Goal: Information Seeking & Learning: Learn about a topic

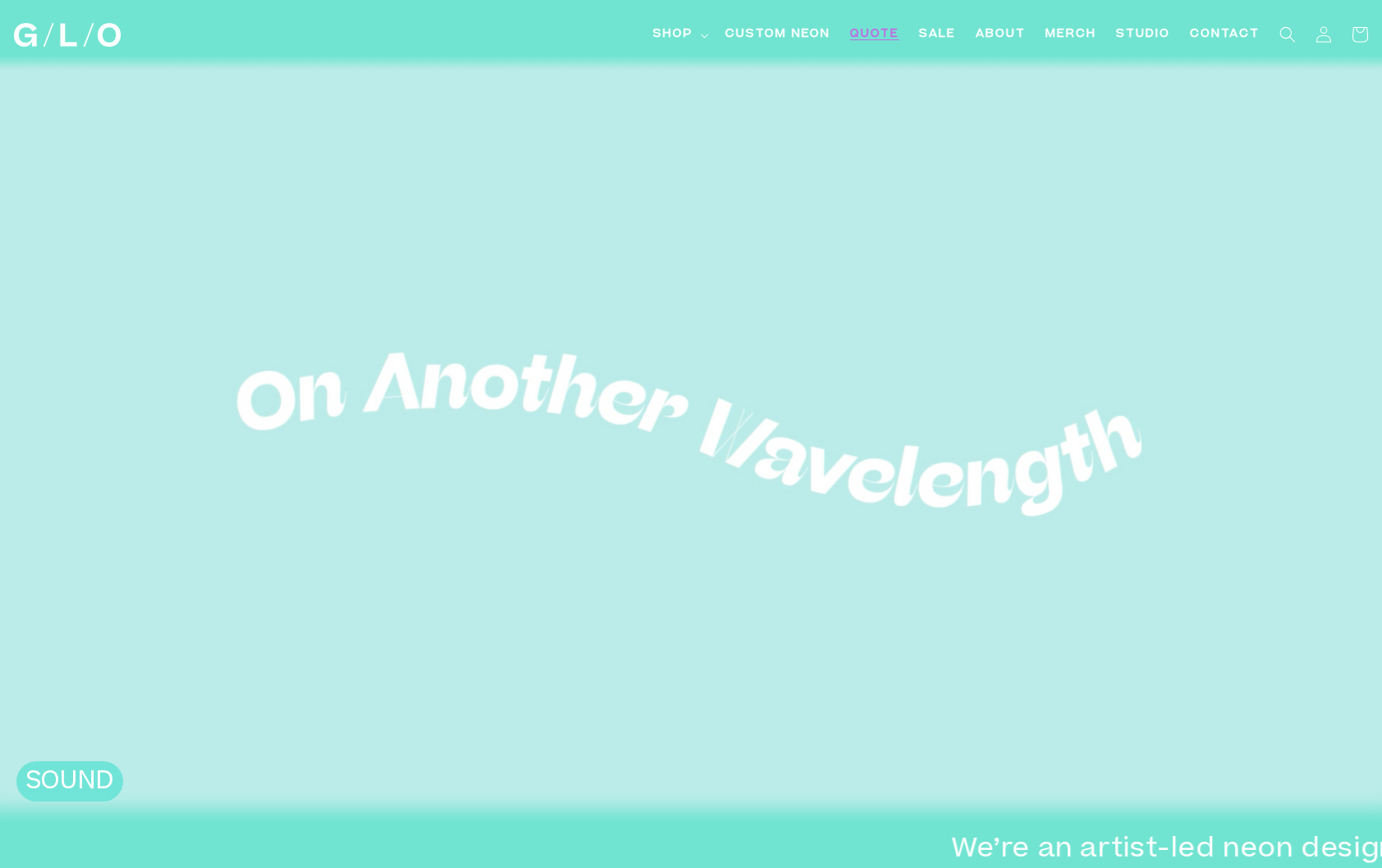
scroll to position [7, 0]
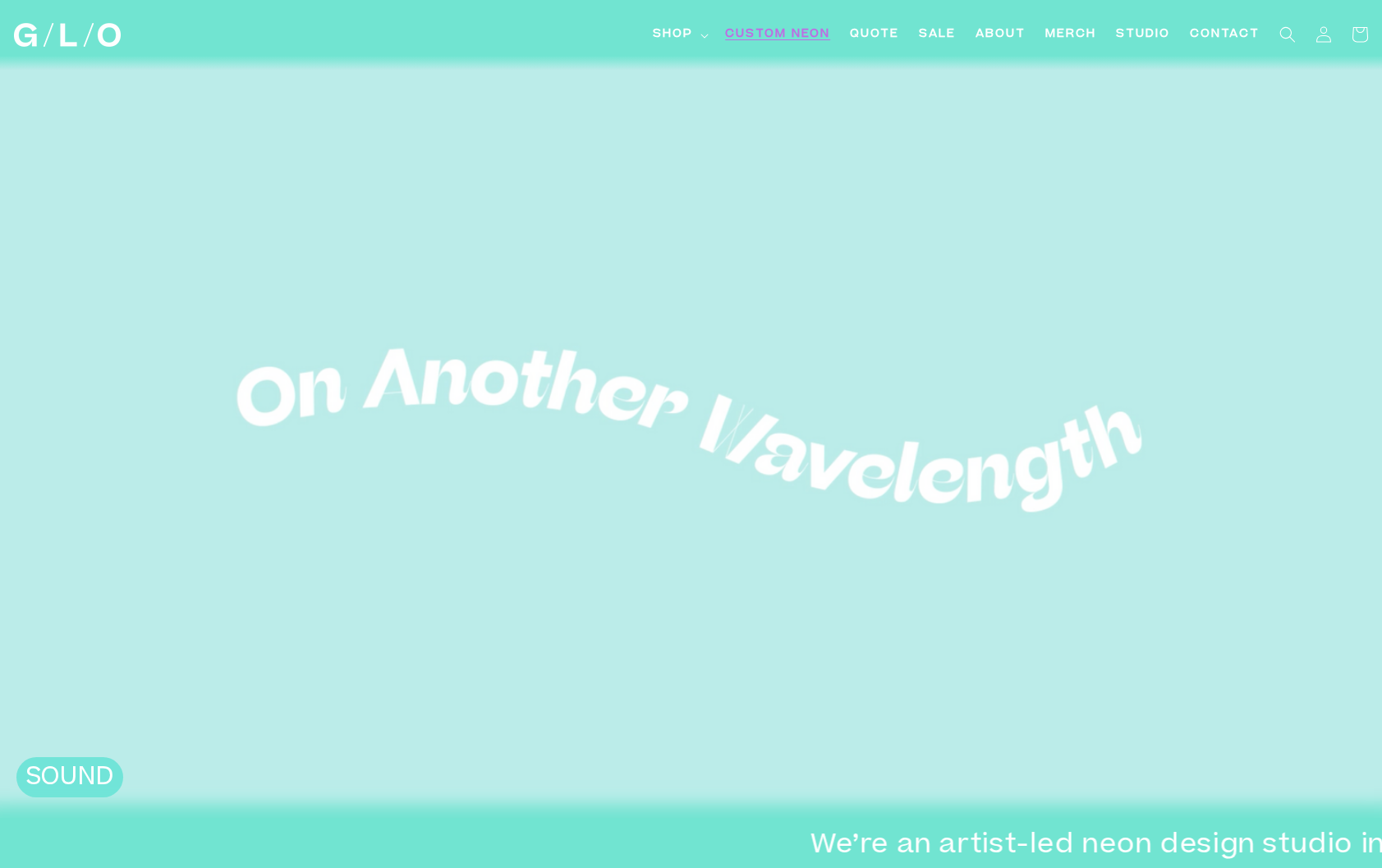
drag, startPoint x: 717, startPoint y: 36, endPoint x: 765, endPoint y: 37, distance: 48.0
click at [726, 36] on span "Custom Neon" at bounding box center [778, 35] width 105 height 17
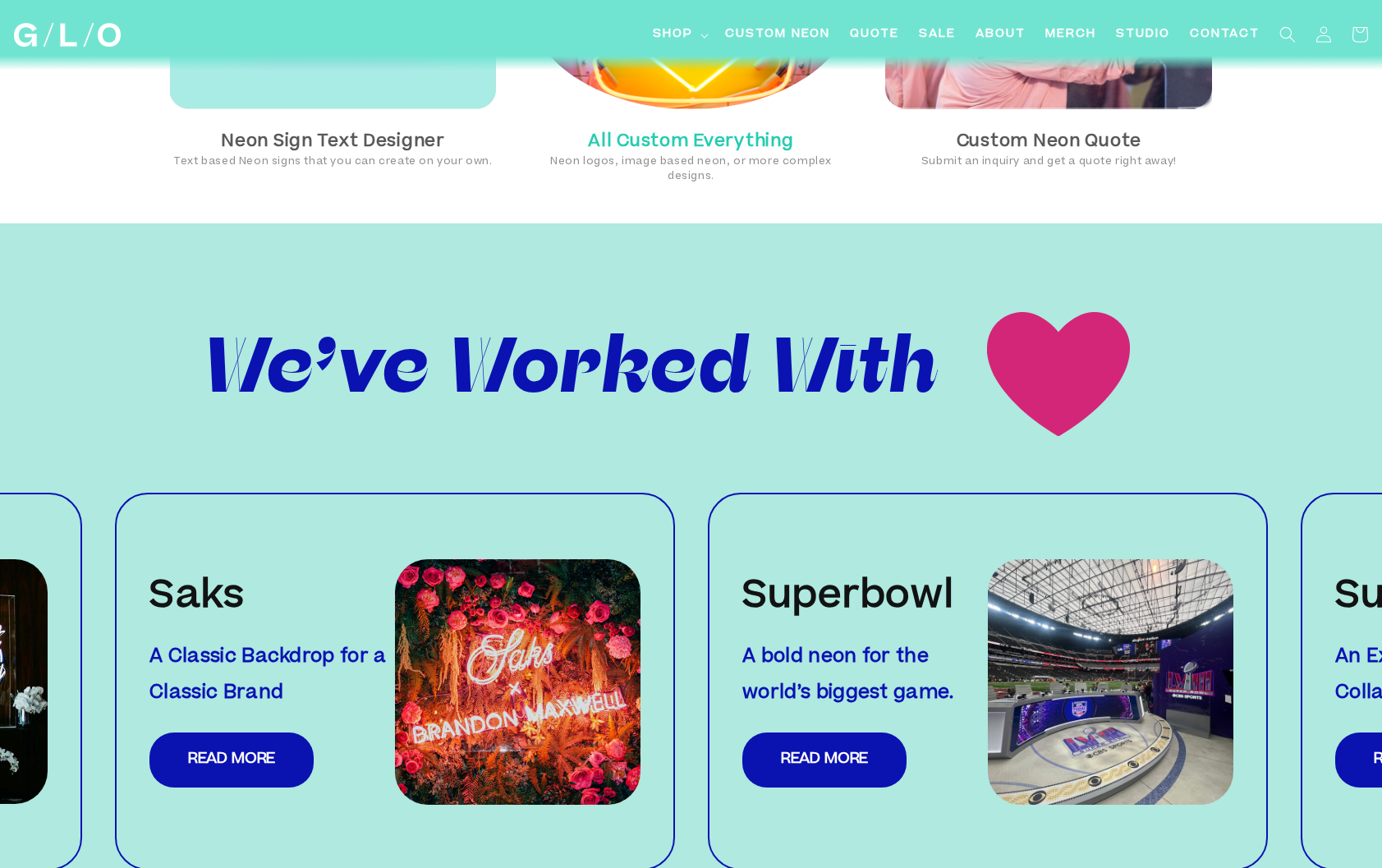
scroll to position [1392, 0]
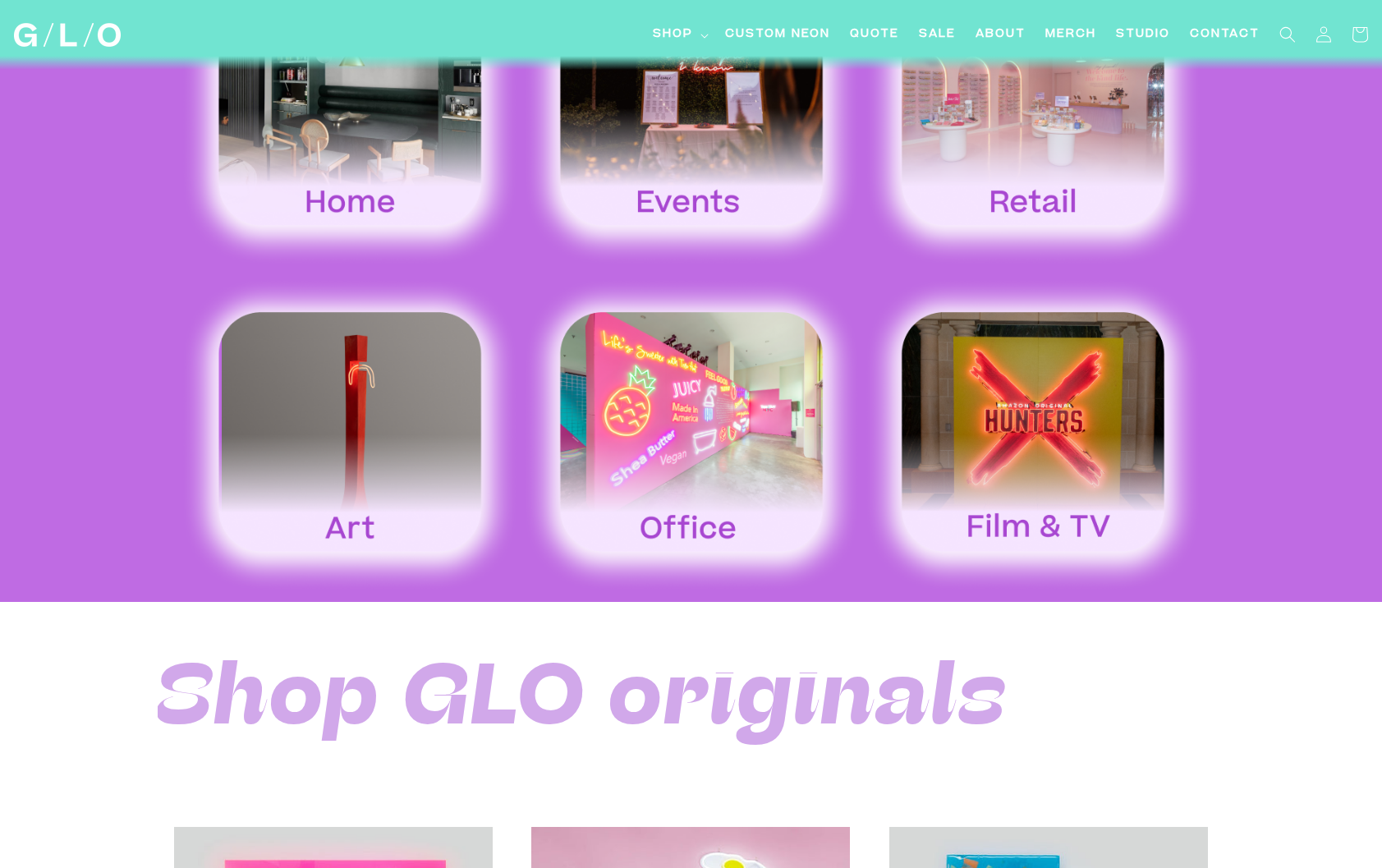
click at [738, 395] on img at bounding box center [691, 434] width 342 height 318
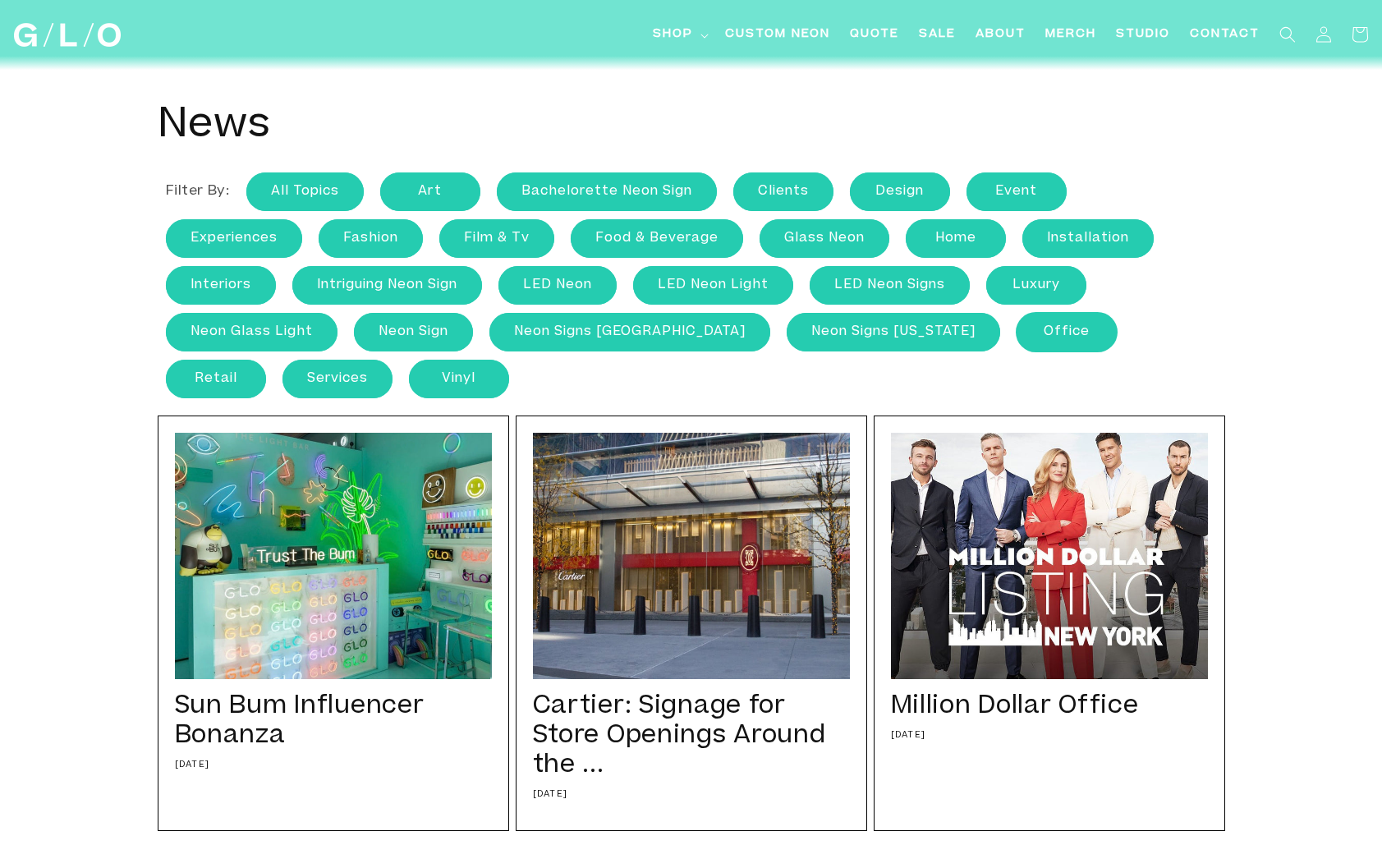
click at [1017, 337] on link "office" at bounding box center [1067, 332] width 100 height 39
click at [724, 292] on link "LED neon light" at bounding box center [714, 284] width 161 height 39
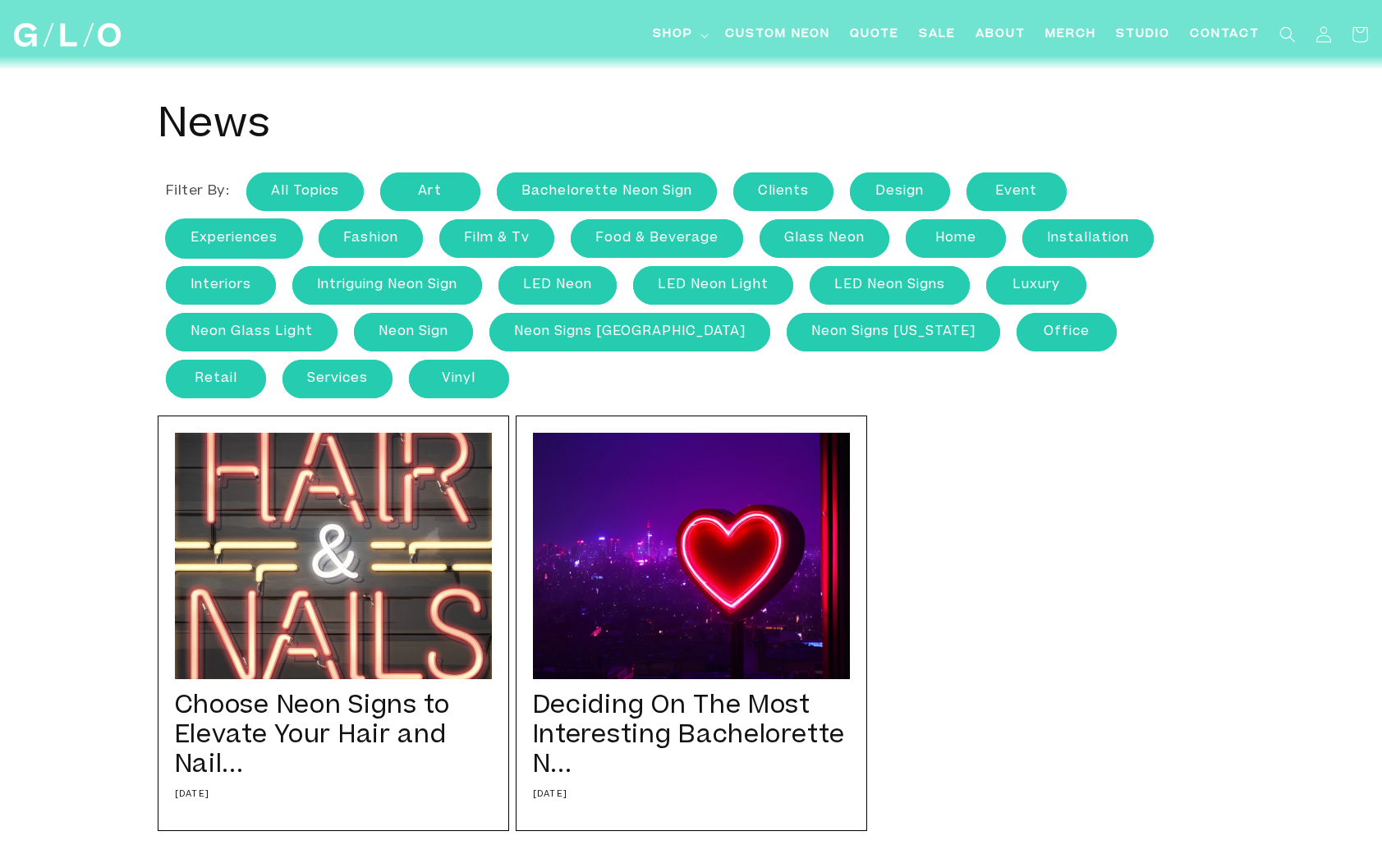
click at [258, 250] on link "experiences" at bounding box center [234, 238] width 137 height 39
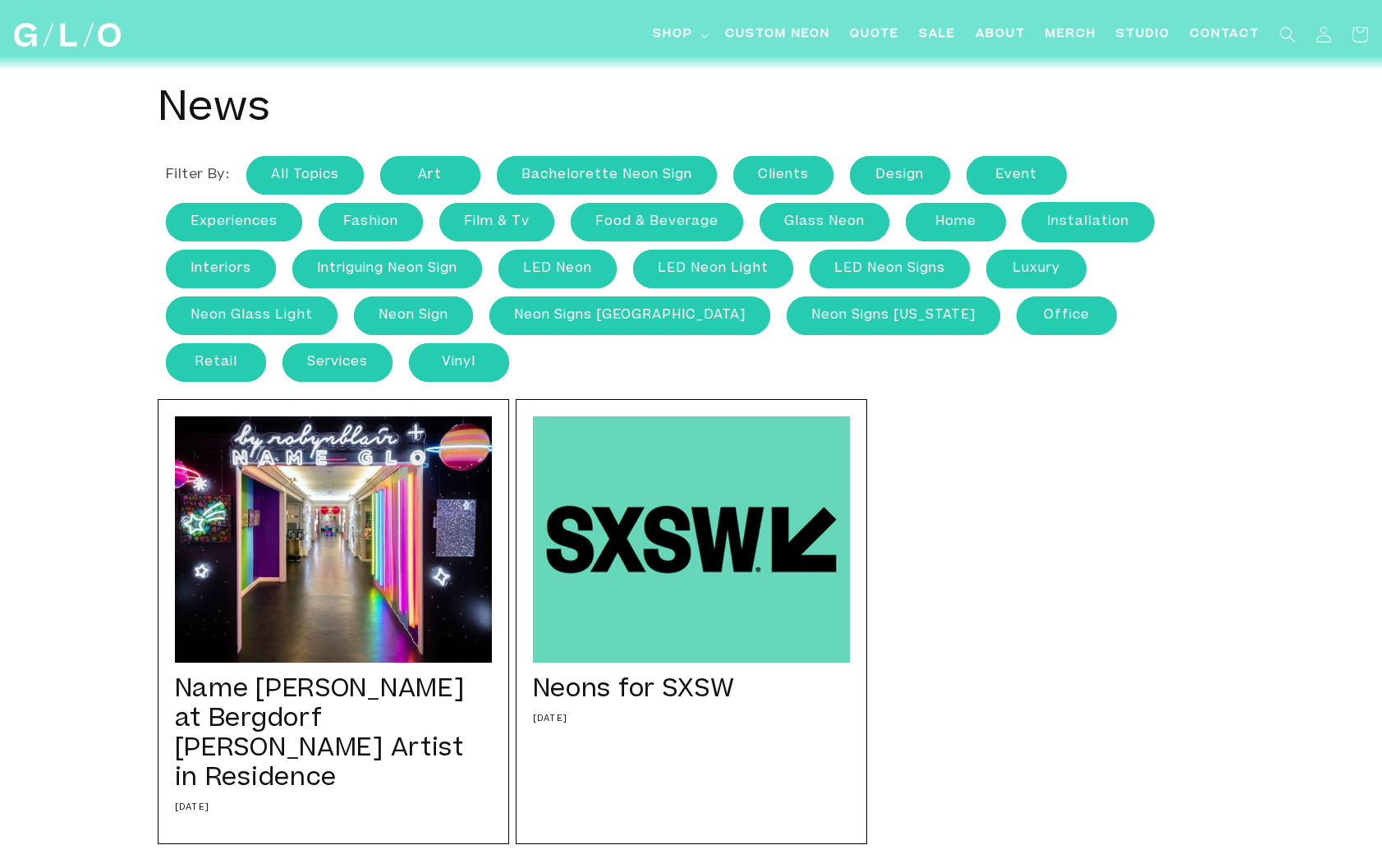
scroll to position [15, 0]
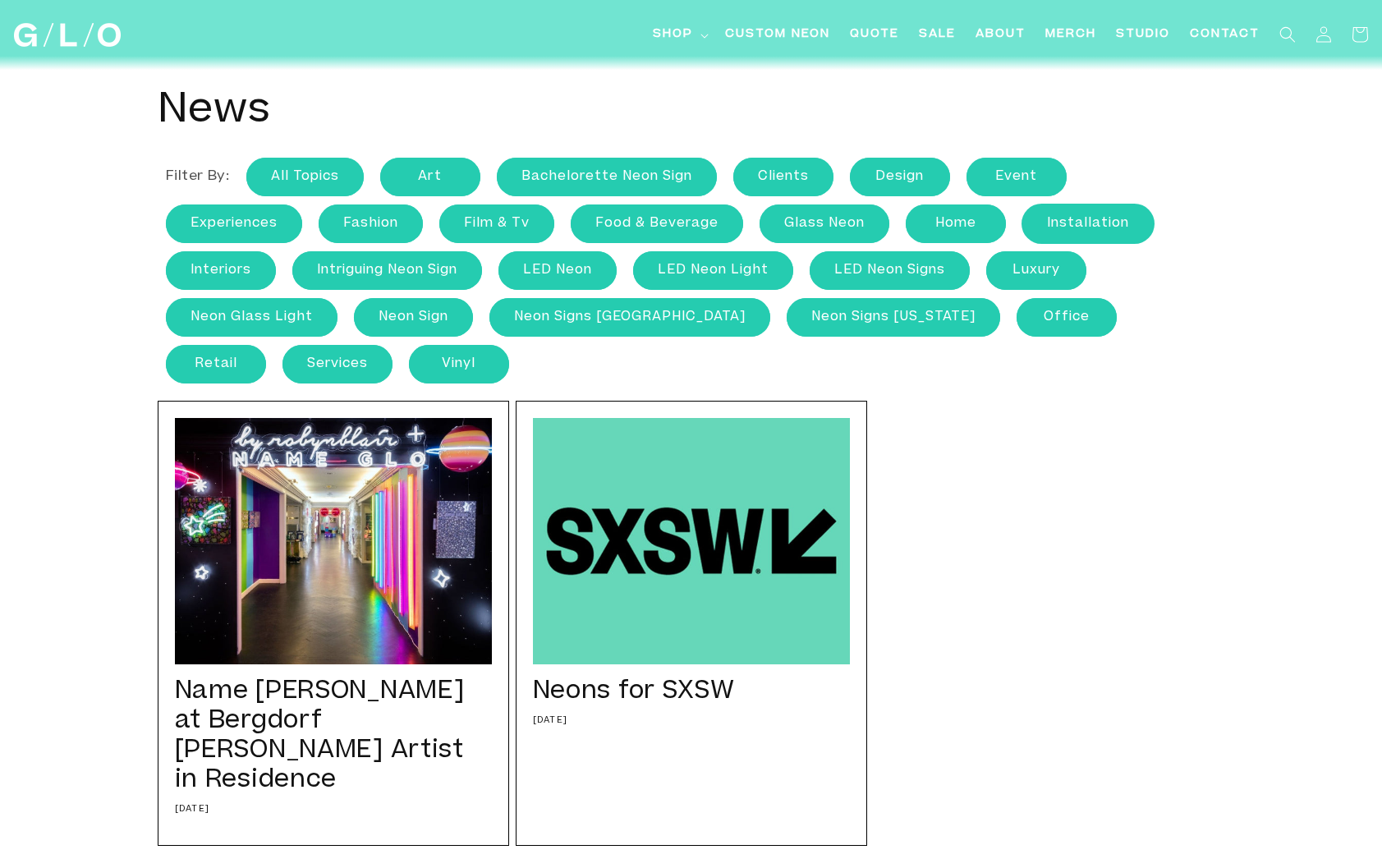
drag, startPoint x: 1086, startPoint y: 208, endPoint x: 1102, endPoint y: 212, distance: 16.5
click at [1086, 208] on link "Installation" at bounding box center [1089, 223] width 132 height 39
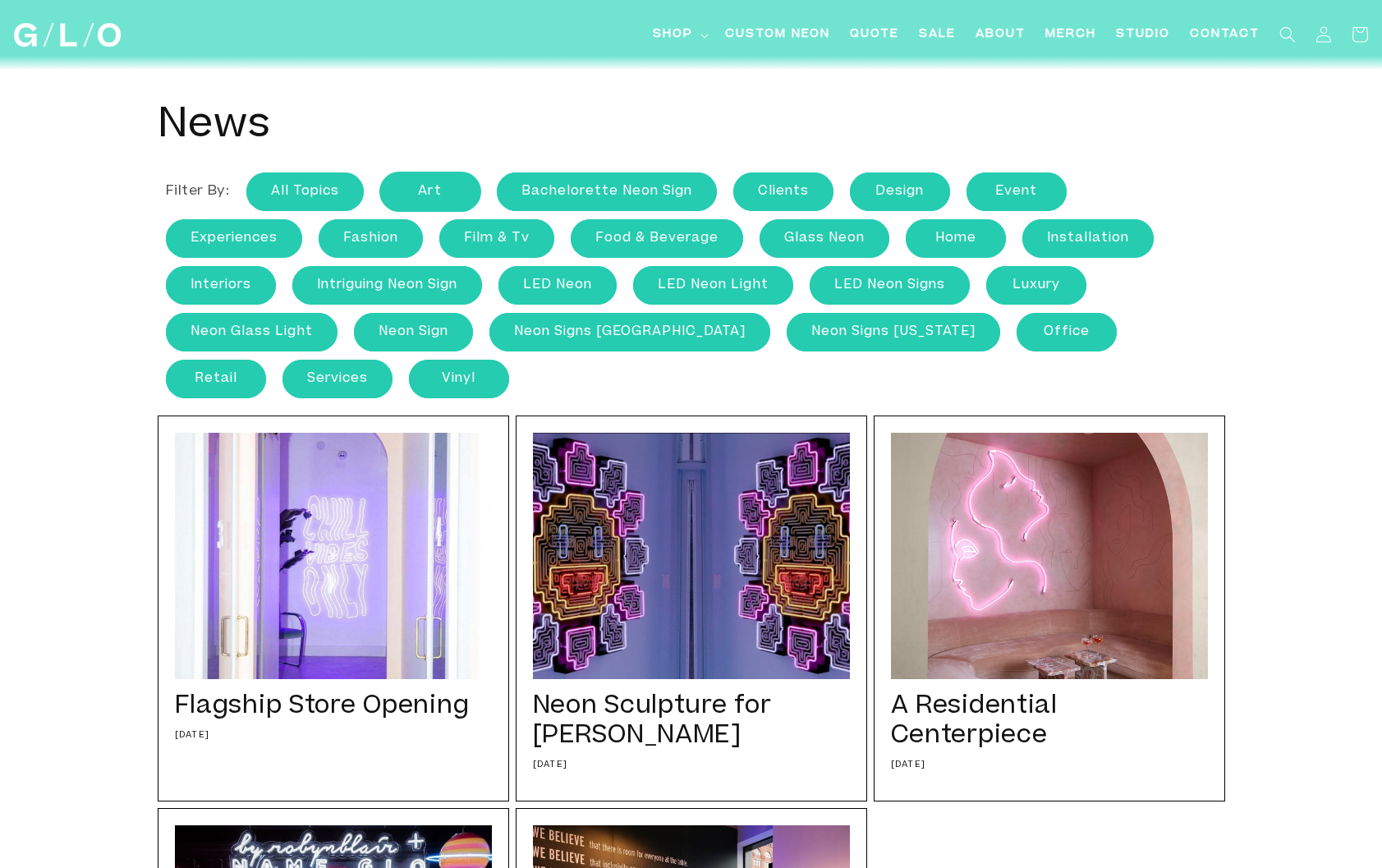
drag, startPoint x: 424, startPoint y: 196, endPoint x: 438, endPoint y: 196, distance: 14.0
click at [424, 196] on link "art" at bounding box center [430, 191] width 100 height 39
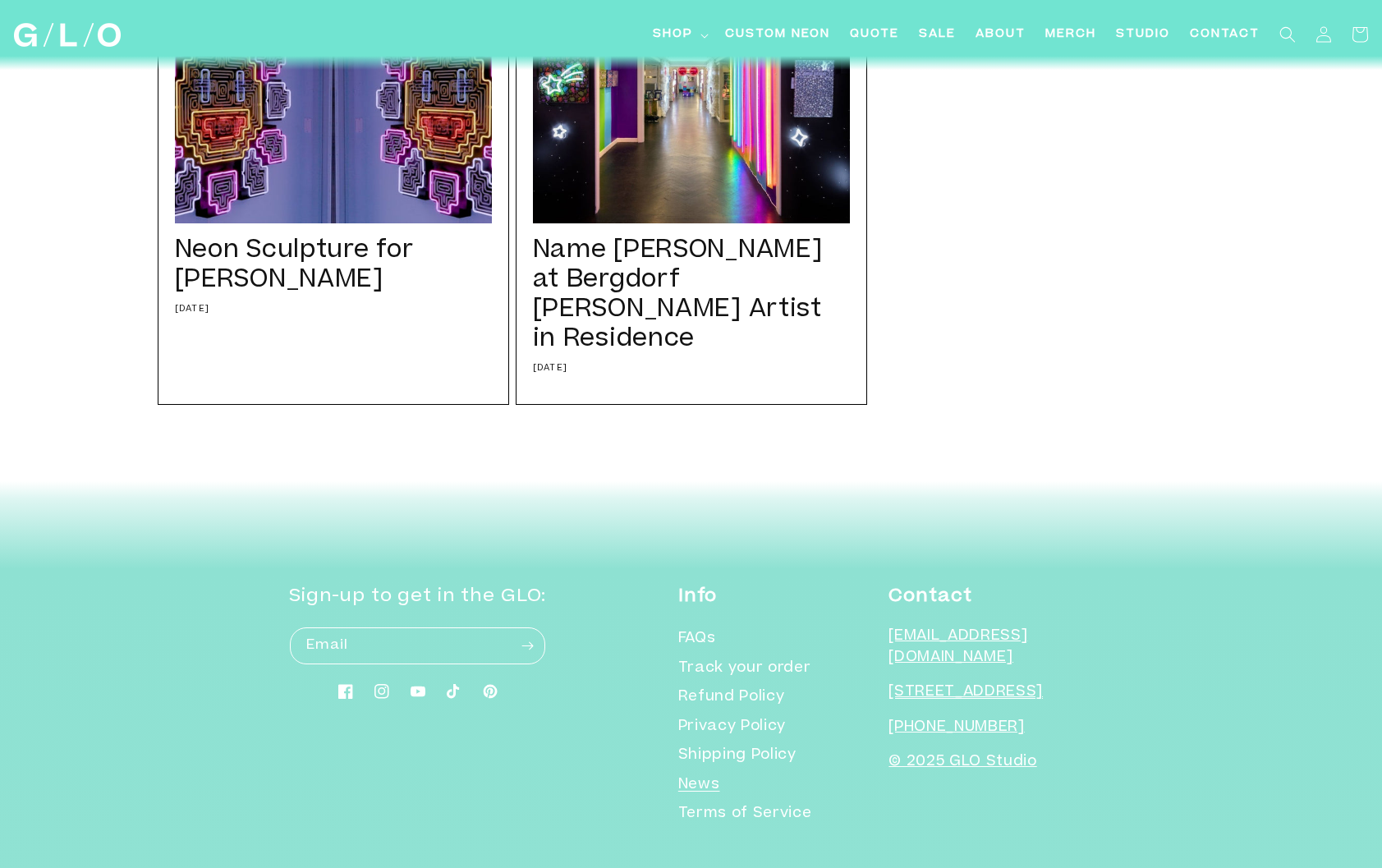
scroll to position [454, 0]
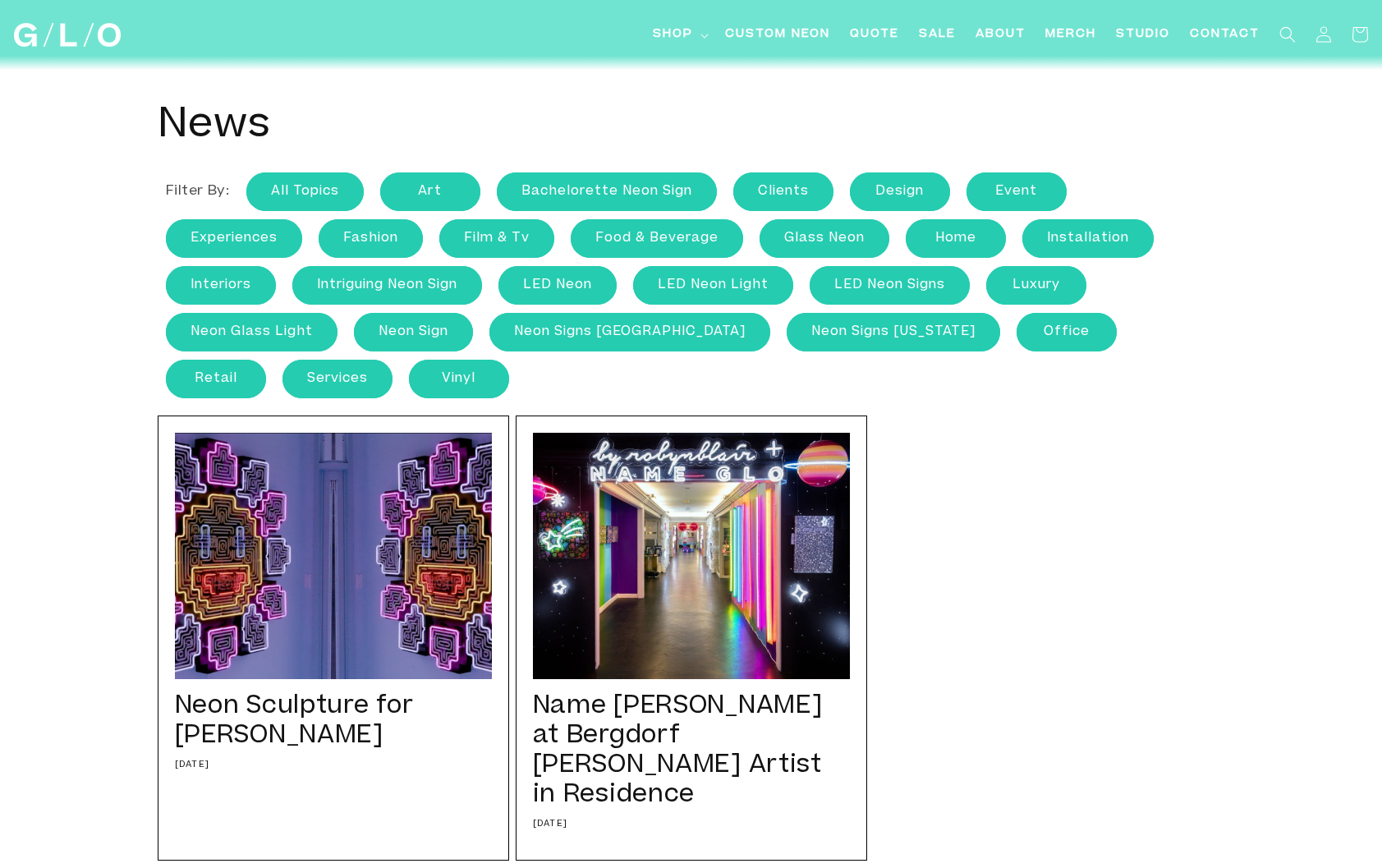
scroll to position [1, 0]
